Goal: Use online tool/utility

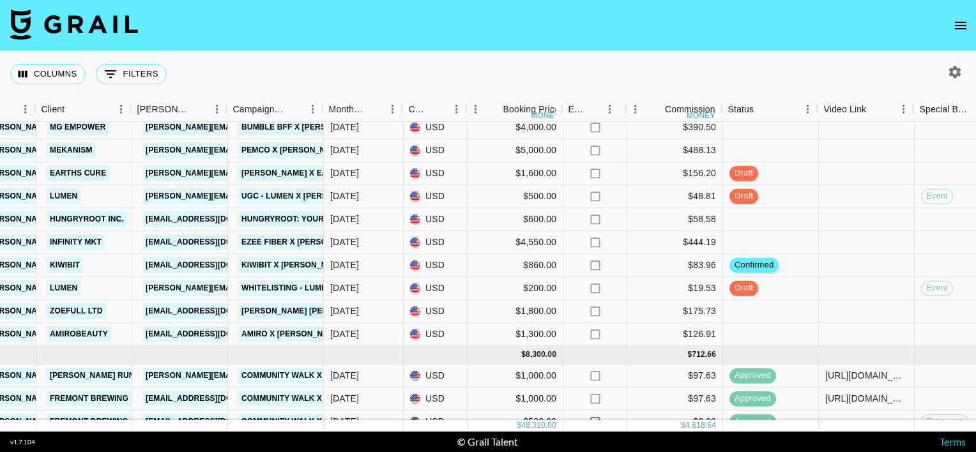
scroll to position [112, 390]
click at [881, 267] on div at bounding box center [866, 265] width 96 height 23
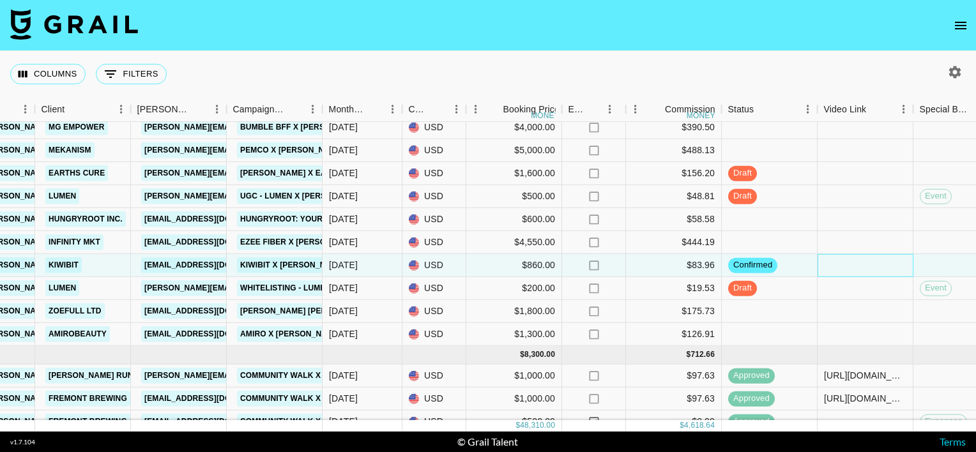
click at [881, 267] on div at bounding box center [866, 265] width 96 height 23
click at [881, 267] on input "text" at bounding box center [866, 265] width 94 height 10
type input "https://www.instagram.com/p/DPWebt7EaeW/"
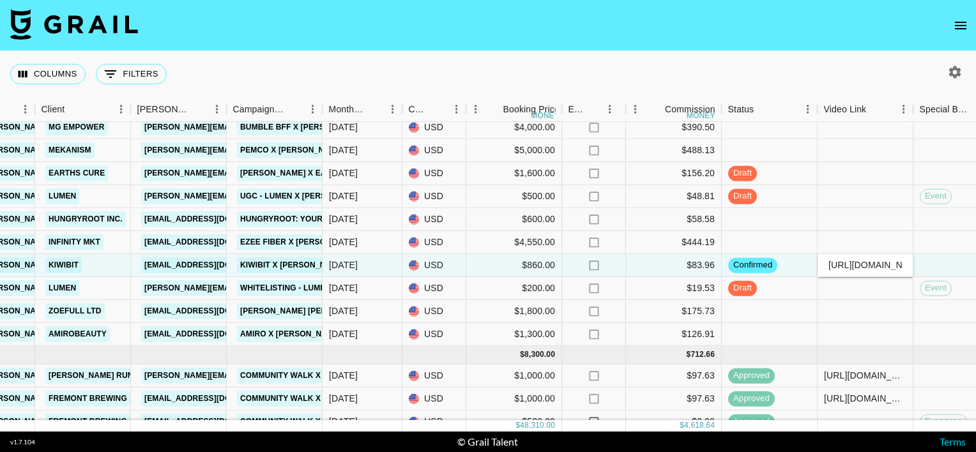
click at [851, 47] on nav at bounding box center [488, 25] width 976 height 51
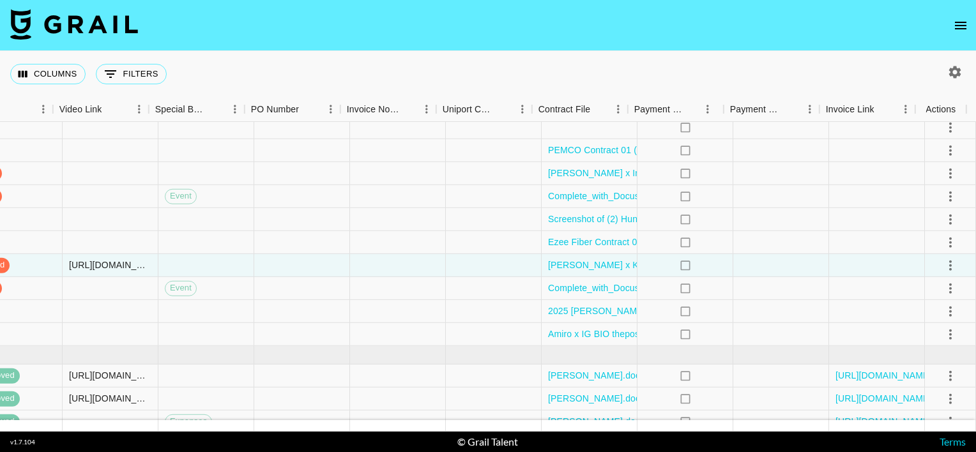
scroll to position [112, 1155]
click at [943, 266] on icon "select merge strategy" at bounding box center [950, 265] width 15 height 15
click at [923, 381] on div "Approve" at bounding box center [923, 384] width 39 height 15
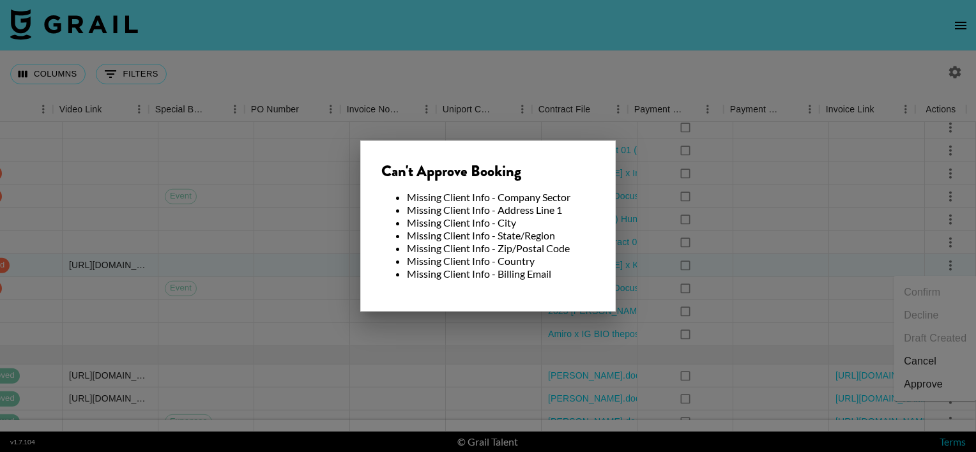
click at [647, 275] on div at bounding box center [488, 226] width 976 height 452
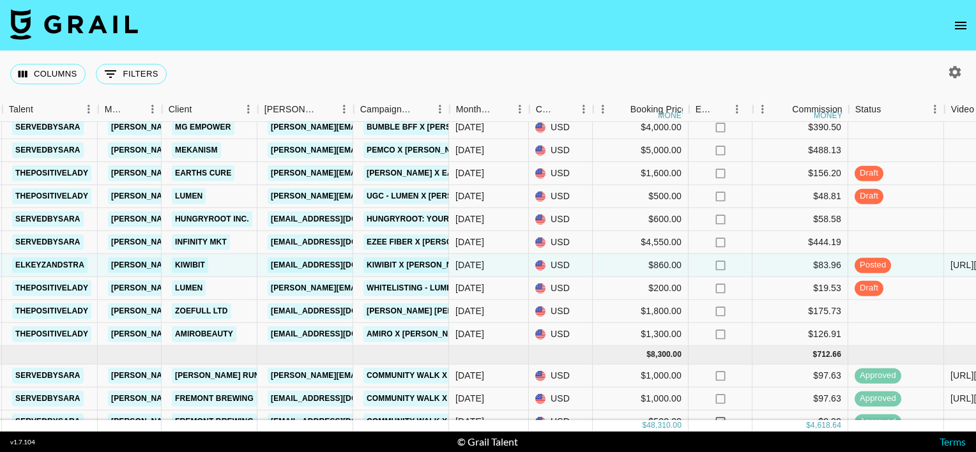
scroll to position [112, 263]
click at [192, 258] on link "Kiwibit" at bounding box center [191, 266] width 36 height 16
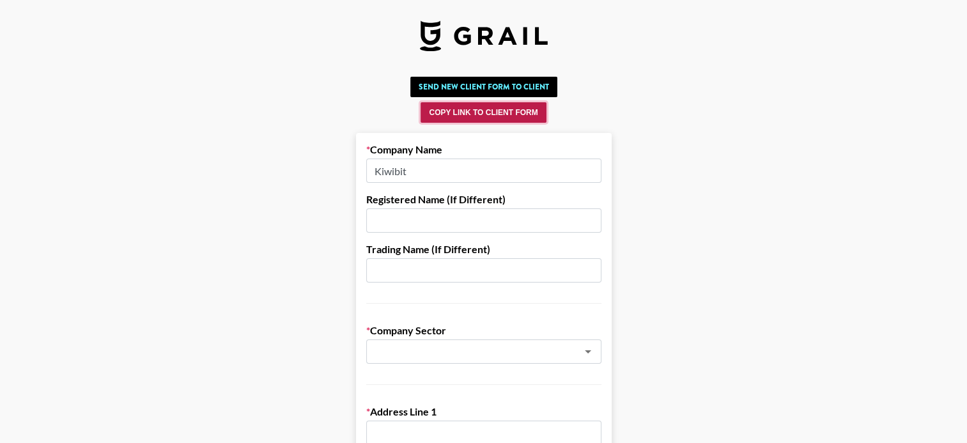
click at [483, 112] on button "Copy Link to Client Form" at bounding box center [482, 112] width 125 height 20
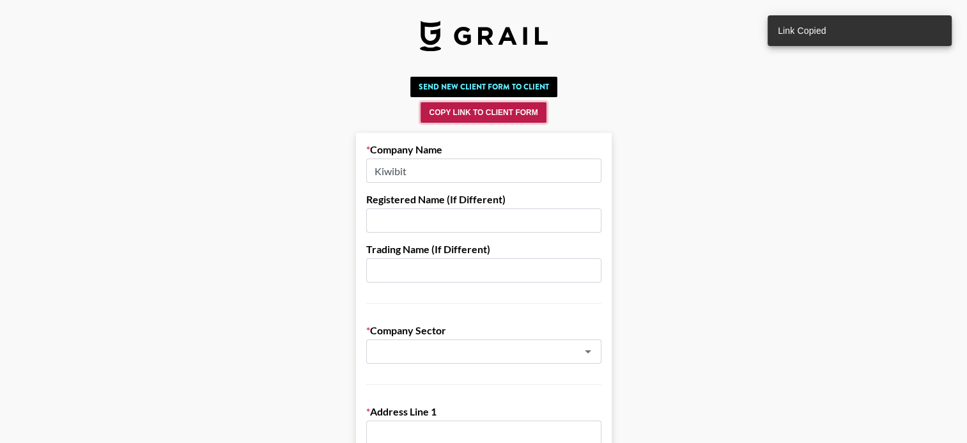
click at [498, 112] on button "Copy Link to Client Form" at bounding box center [482, 112] width 125 height 20
